Goal: Find specific page/section: Find specific page/section

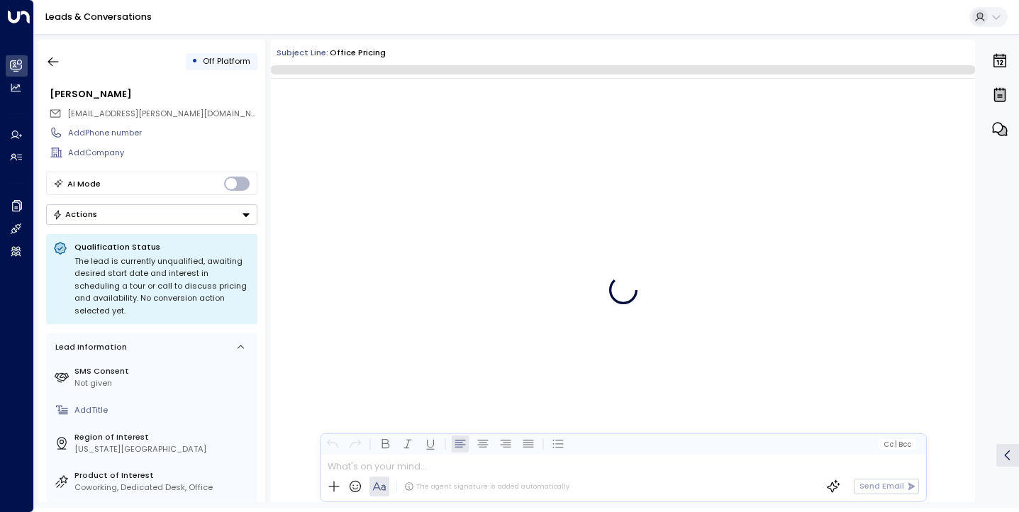
scroll to position [595, 0]
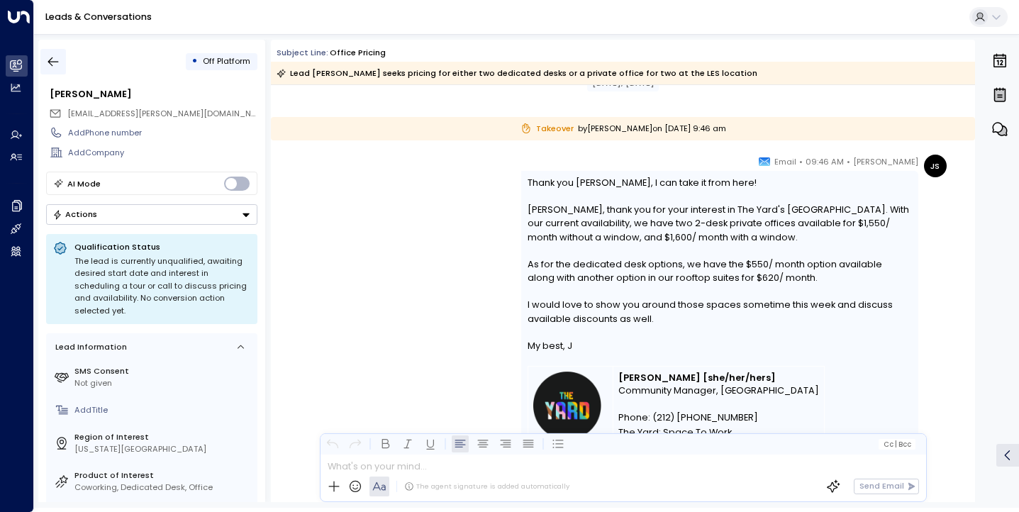
click at [55, 67] on icon "button" at bounding box center [53, 62] width 14 height 14
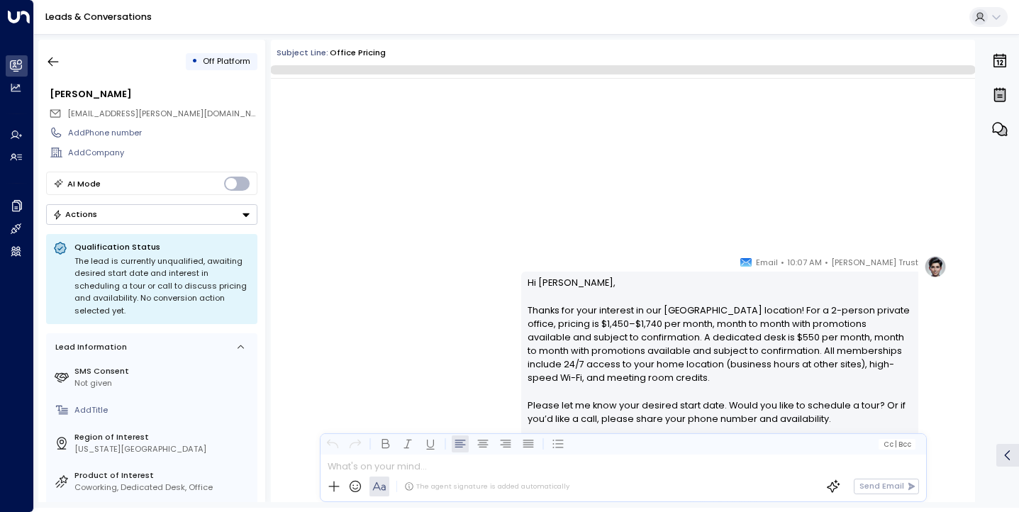
scroll to position [595, 0]
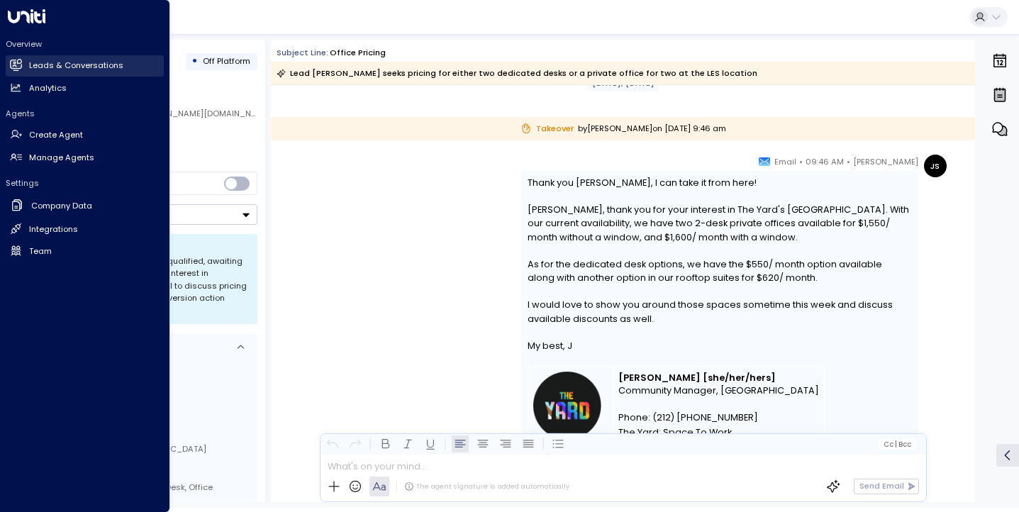
click at [80, 60] on h2 "Leads & Conversations" at bounding box center [76, 66] width 94 height 12
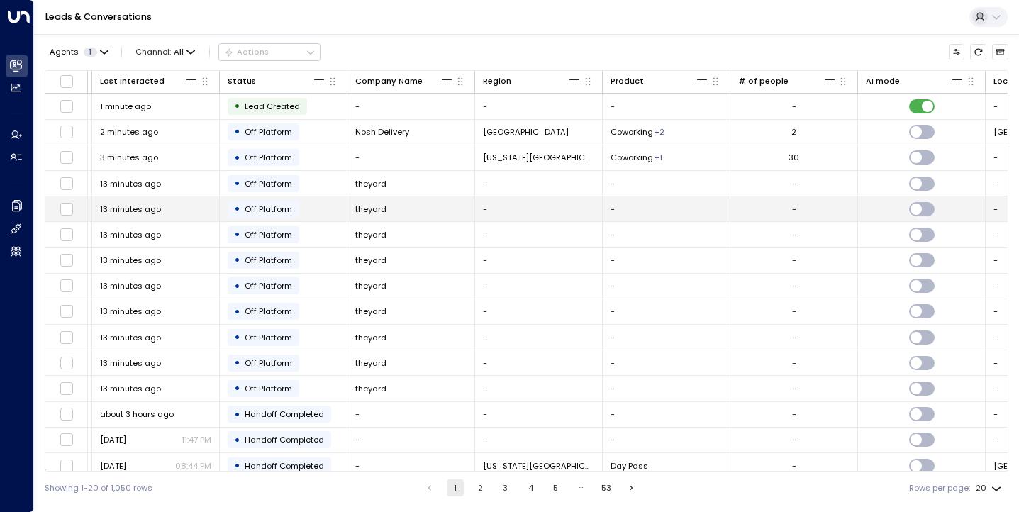
scroll to position [0, 467]
